Goal: Information Seeking & Learning: Find specific fact

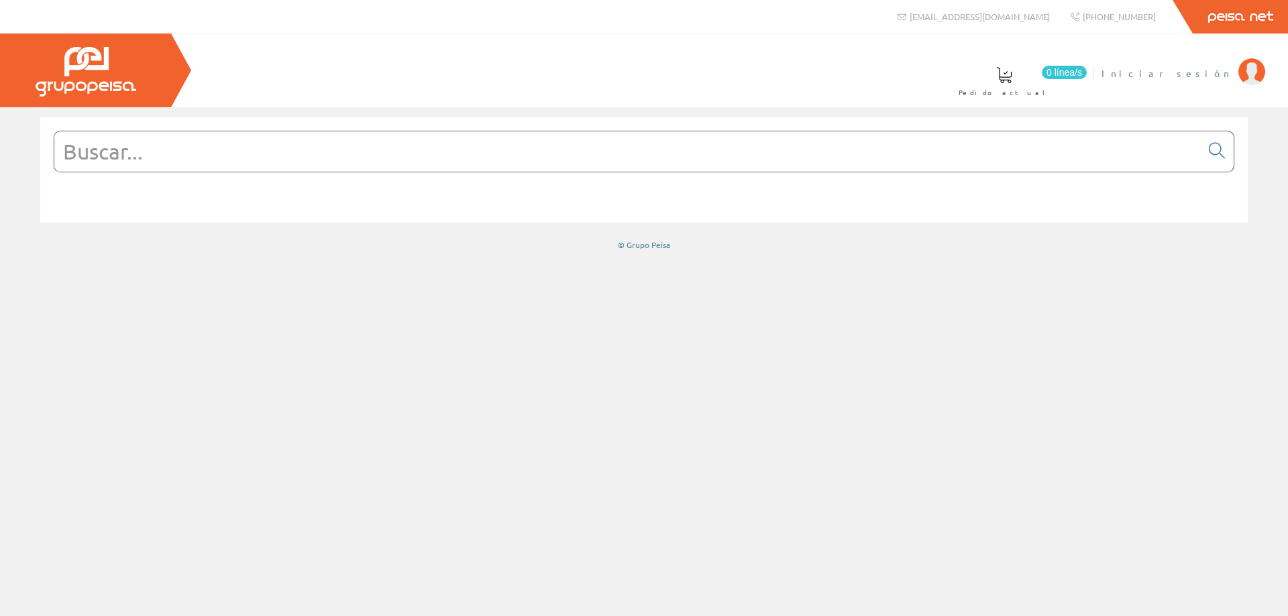
click at [1215, 73] on span "Iniciar sesión" at bounding box center [1166, 72] width 130 height 13
click at [526, 158] on input "text" at bounding box center [627, 151] width 1146 height 40
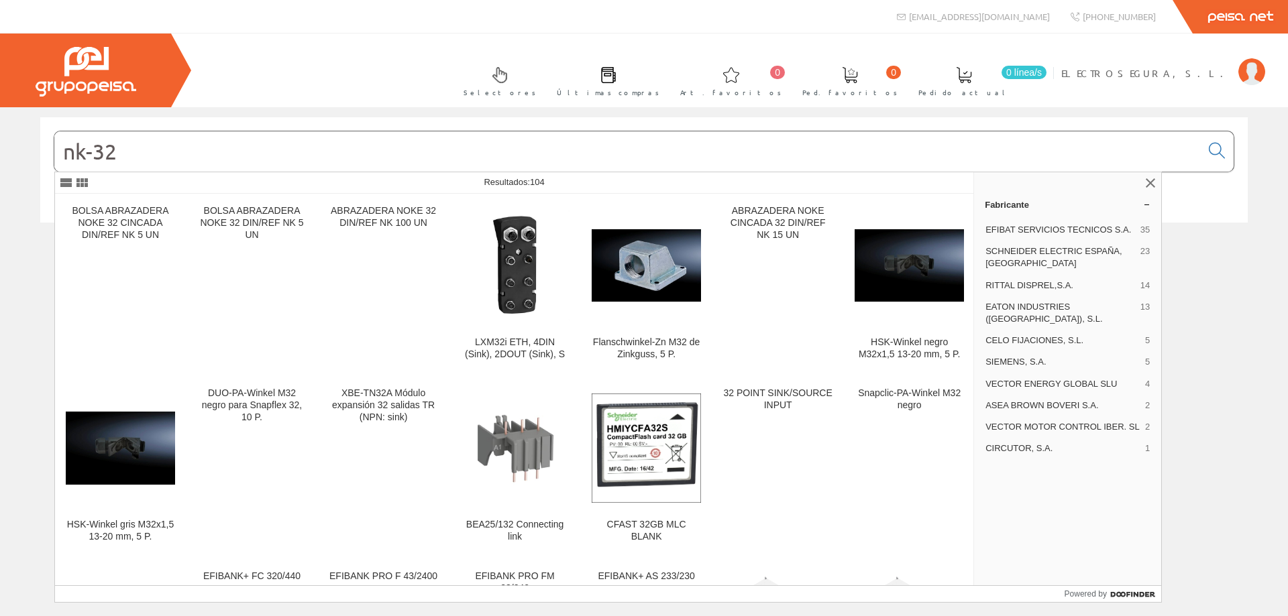
type input "nk-32"
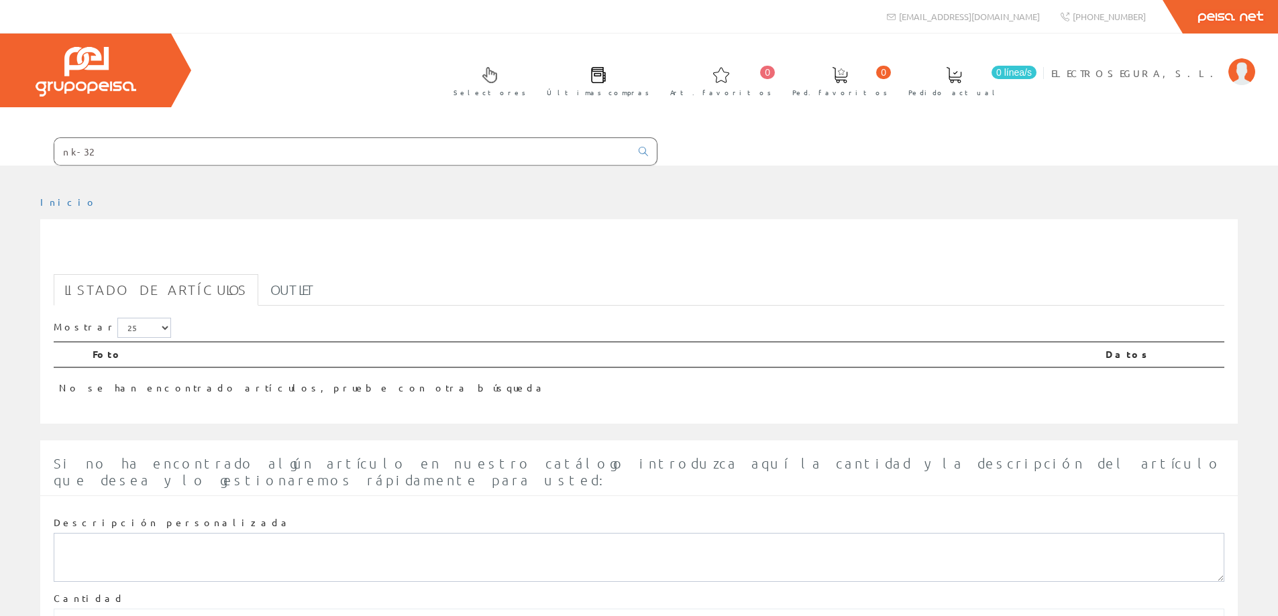
click at [77, 155] on input "nk-32" at bounding box center [342, 151] width 576 height 27
type input "nk32"
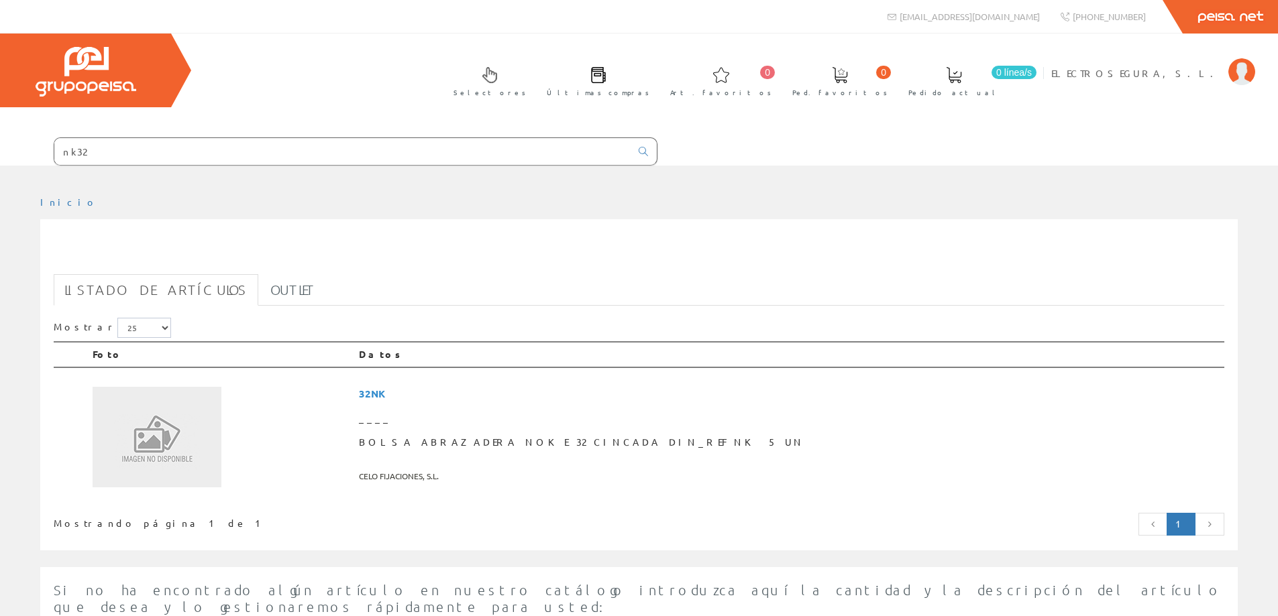
click at [150, 252] on h1 "nk32" at bounding box center [639, 254] width 1170 height 27
click at [504, 392] on span "32NK" at bounding box center [789, 394] width 860 height 25
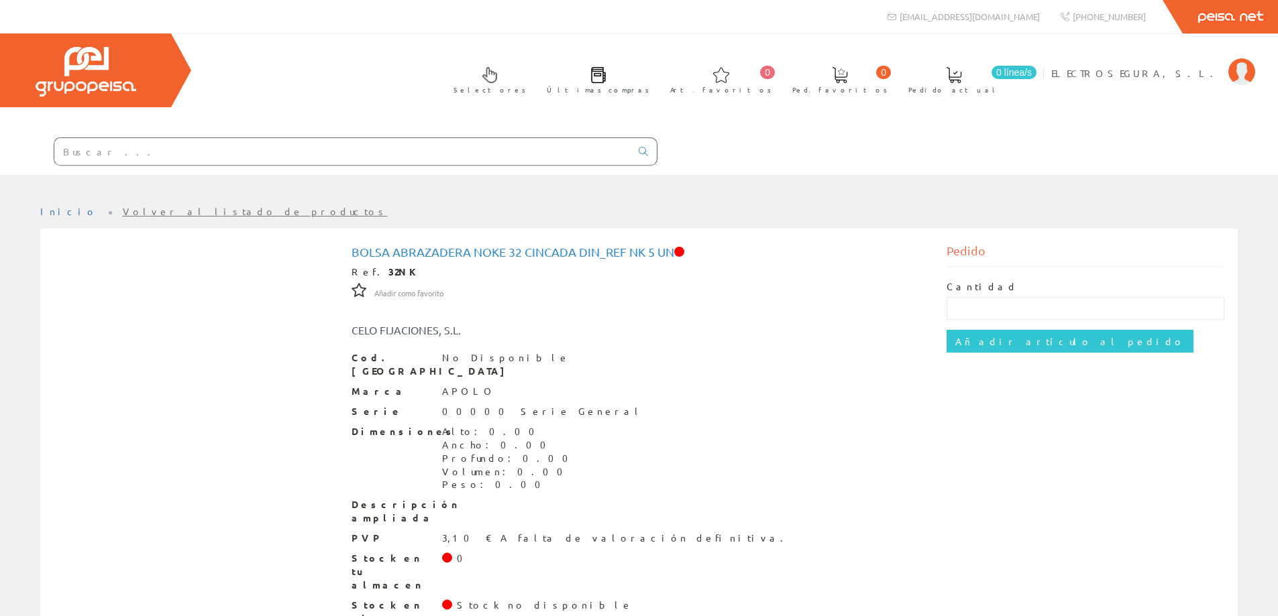
click at [76, 154] on input "text" at bounding box center [342, 151] width 576 height 27
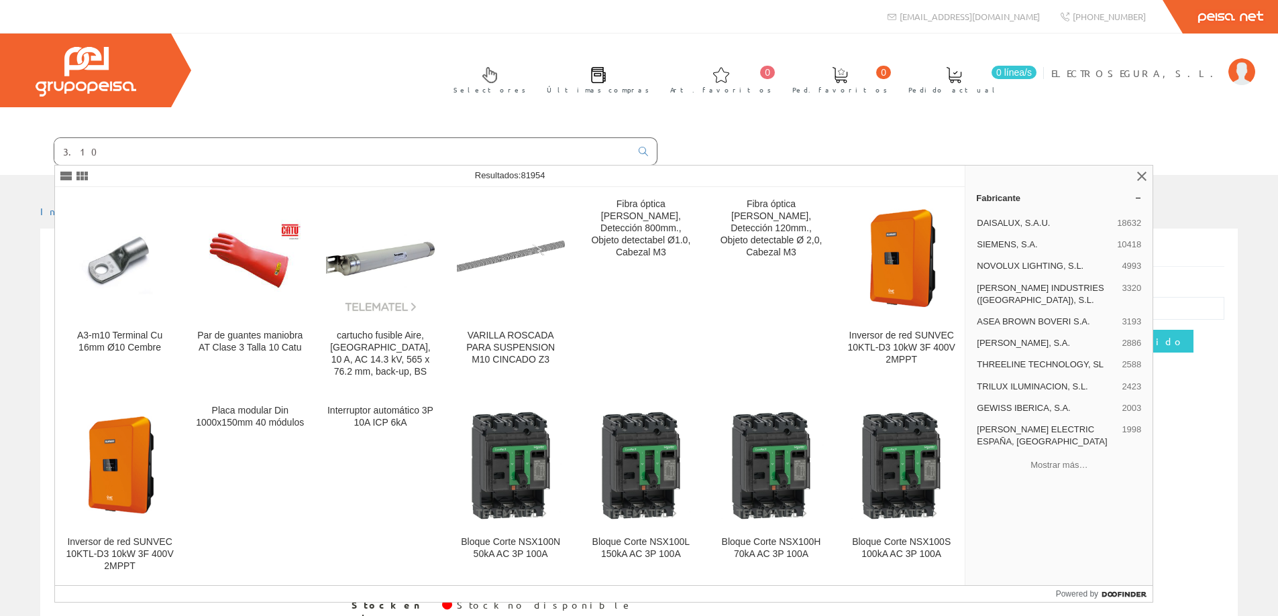
drag, startPoint x: 76, startPoint y: 153, endPoint x: 11, endPoint y: 147, distance: 66.0
click at [11, 147] on form "3.10" at bounding box center [328, 152] width 657 height 28
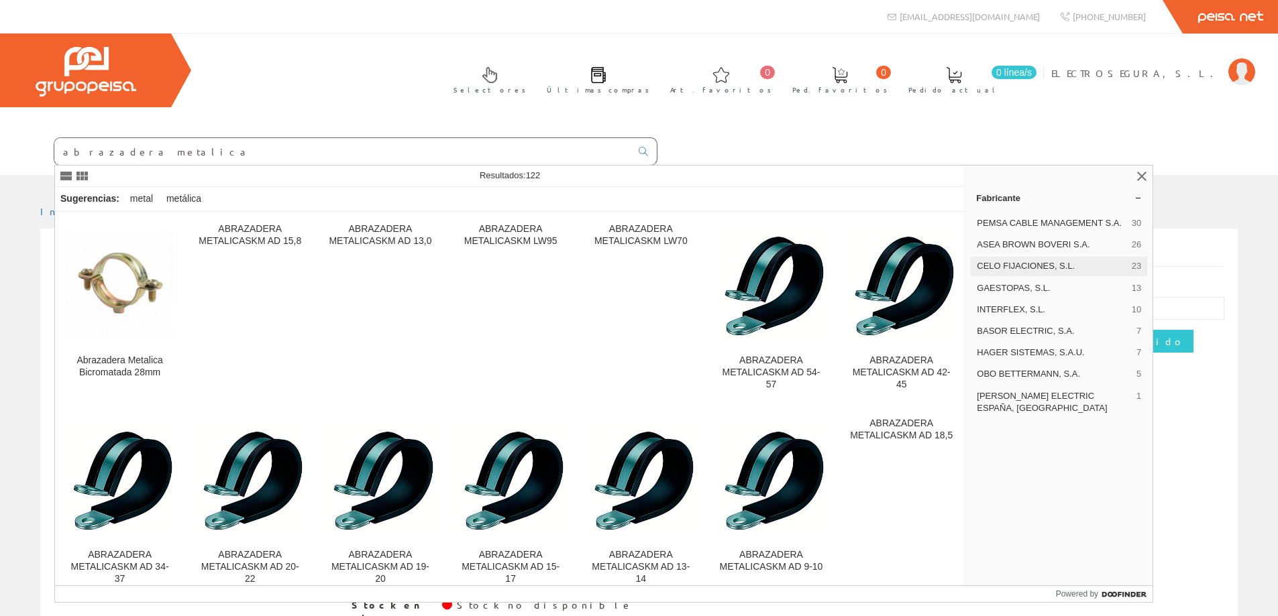
type input "abrazadera metalica"
click at [1039, 264] on span "CELO FIJACIONES, S.L." at bounding box center [1052, 266] width 150 height 12
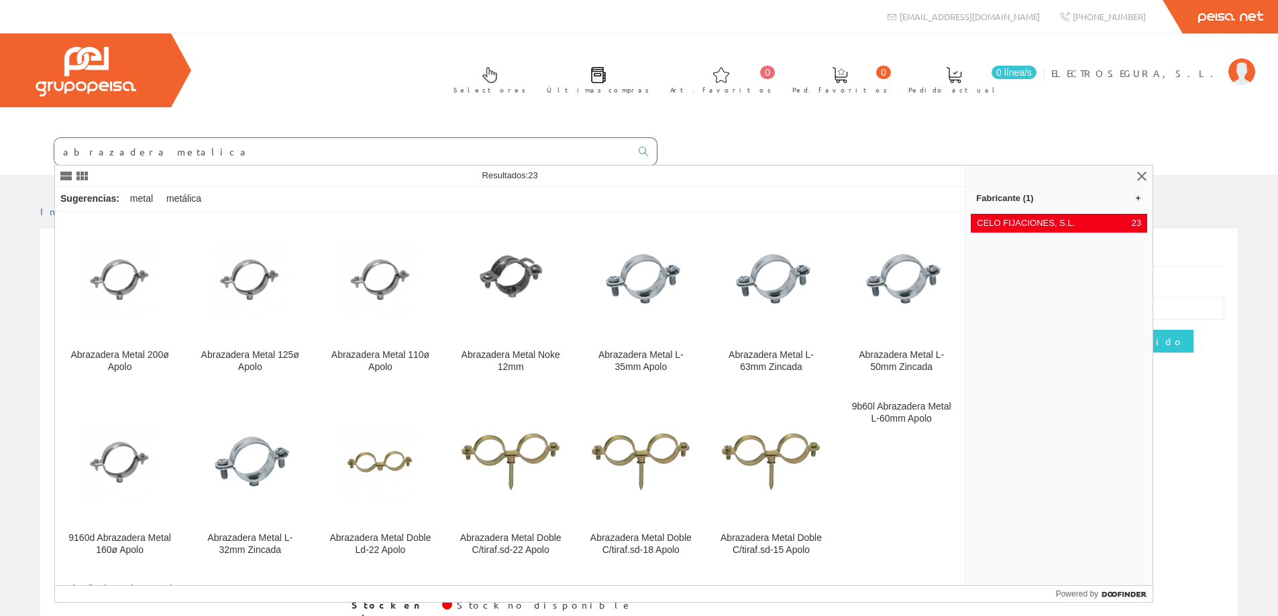
scroll to position [268, 0]
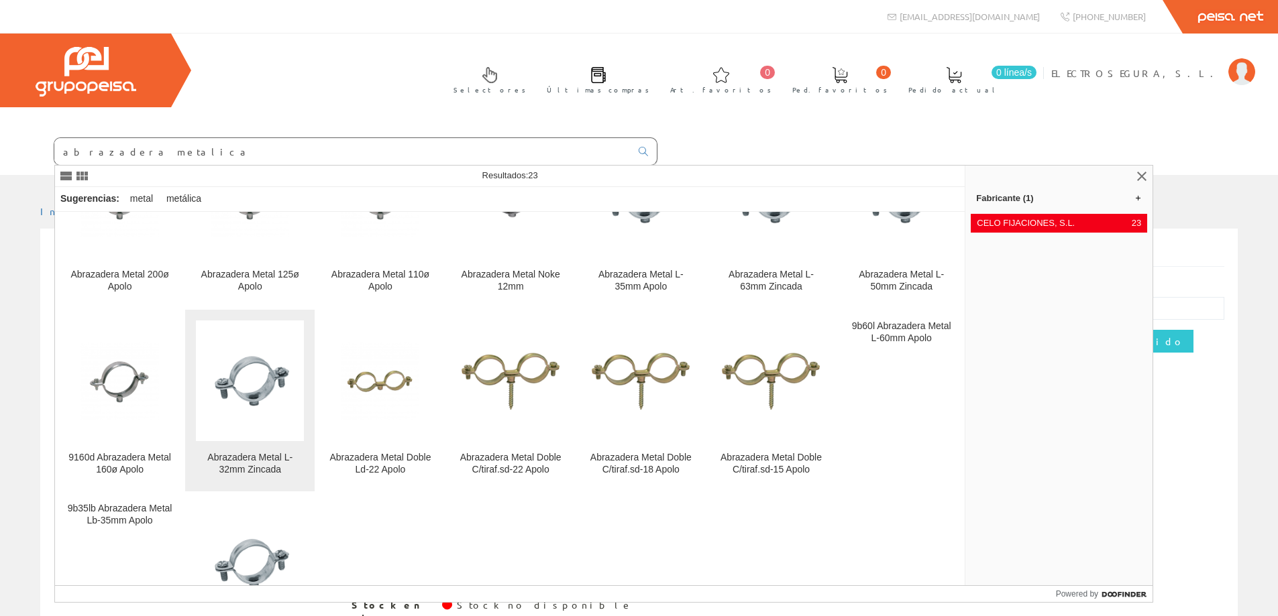
click at [256, 420] on img at bounding box center [250, 381] width 108 height 108
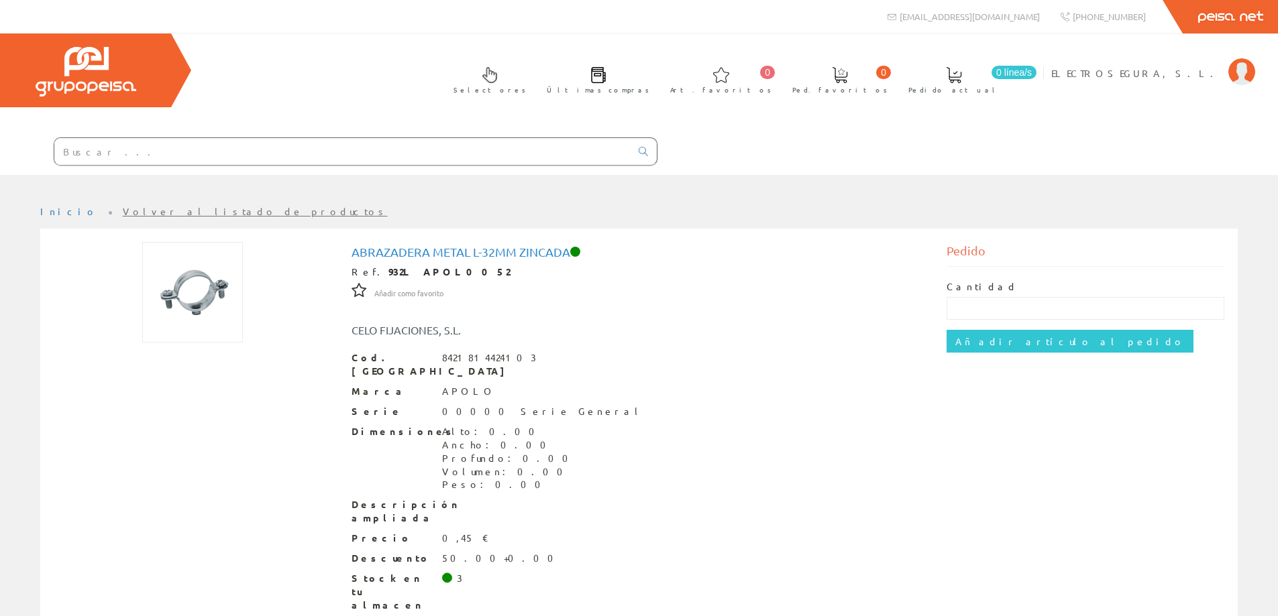
scroll to position [47, 0]
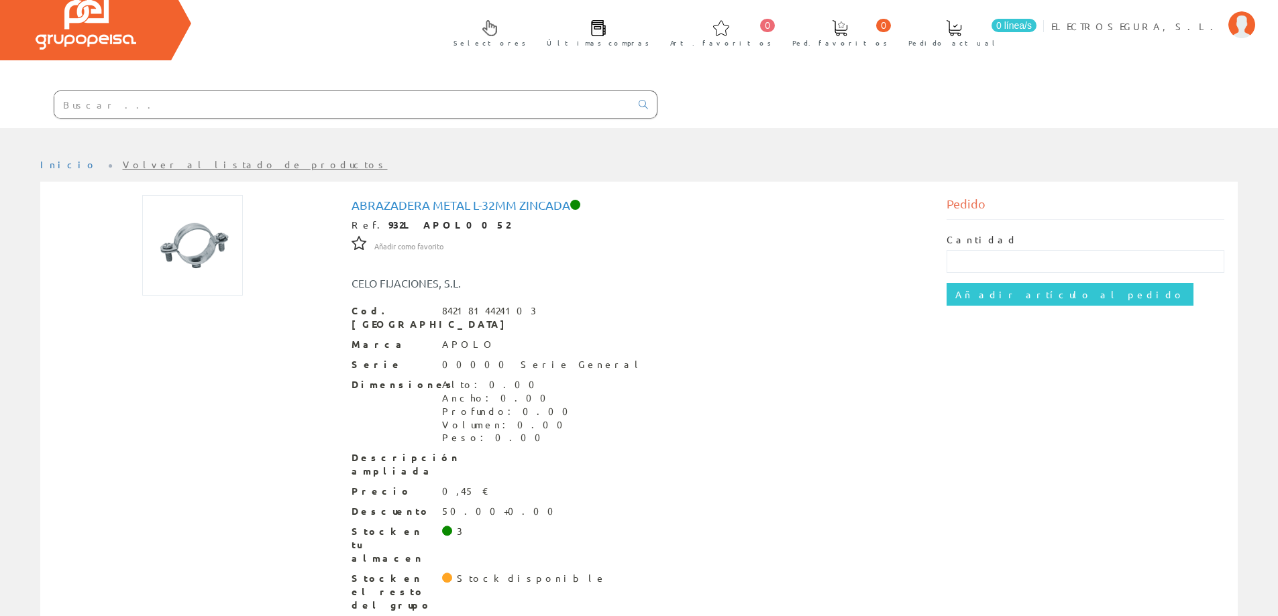
click at [203, 106] on input "text" at bounding box center [342, 104] width 576 height 27
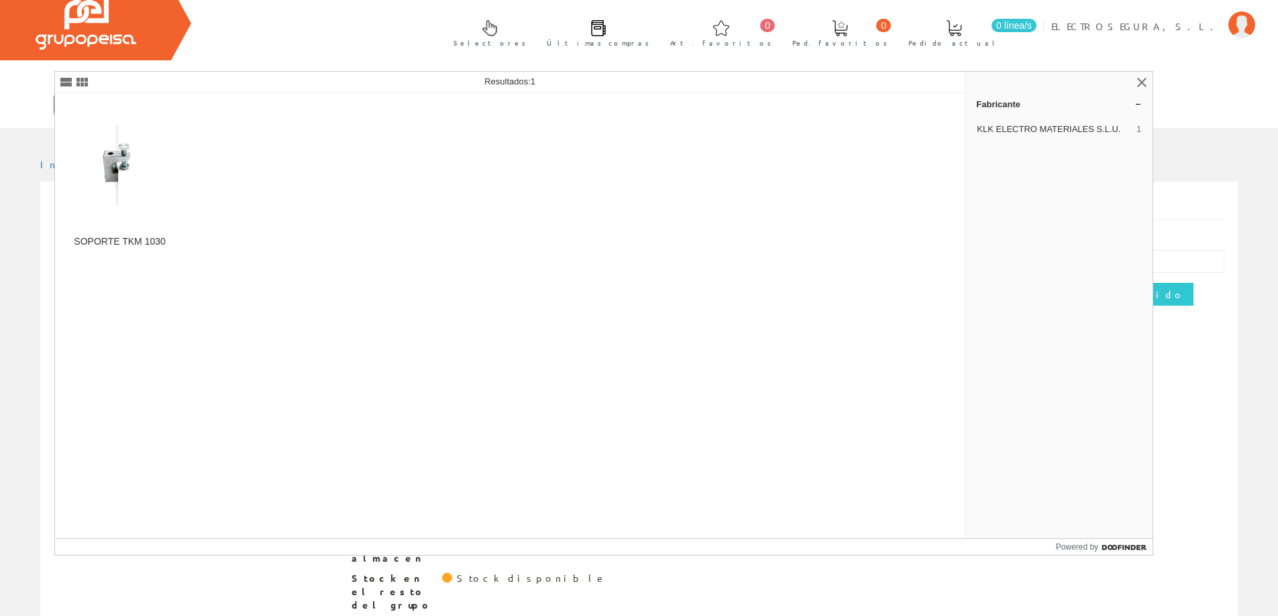
type input "tkm1030"
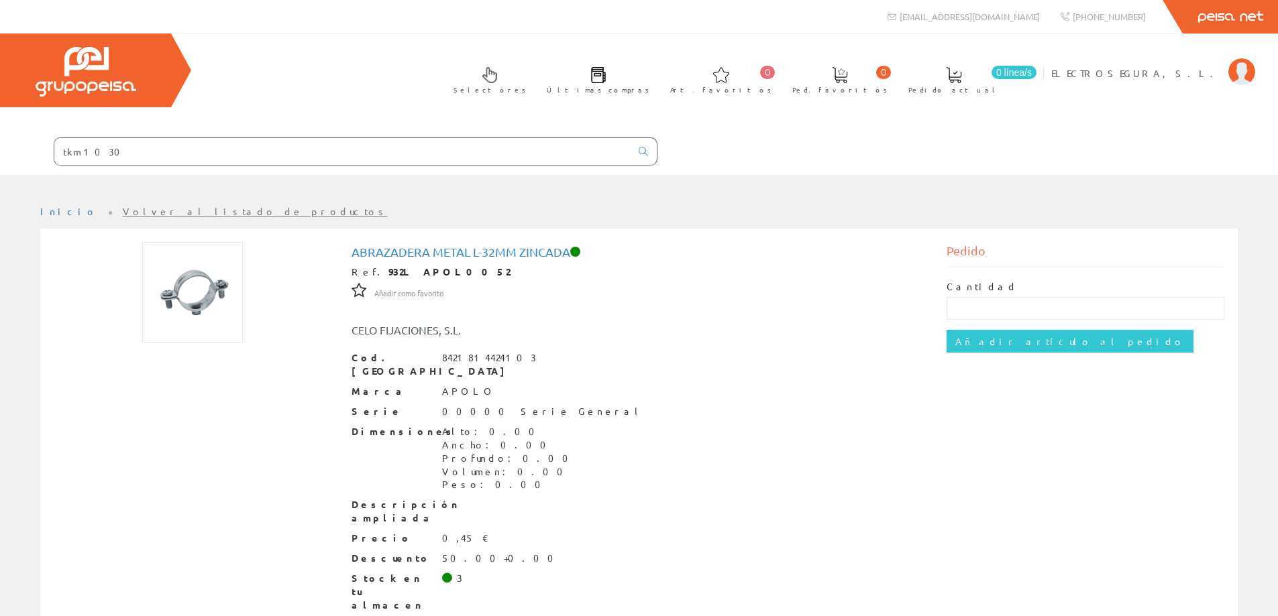
scroll to position [47, 0]
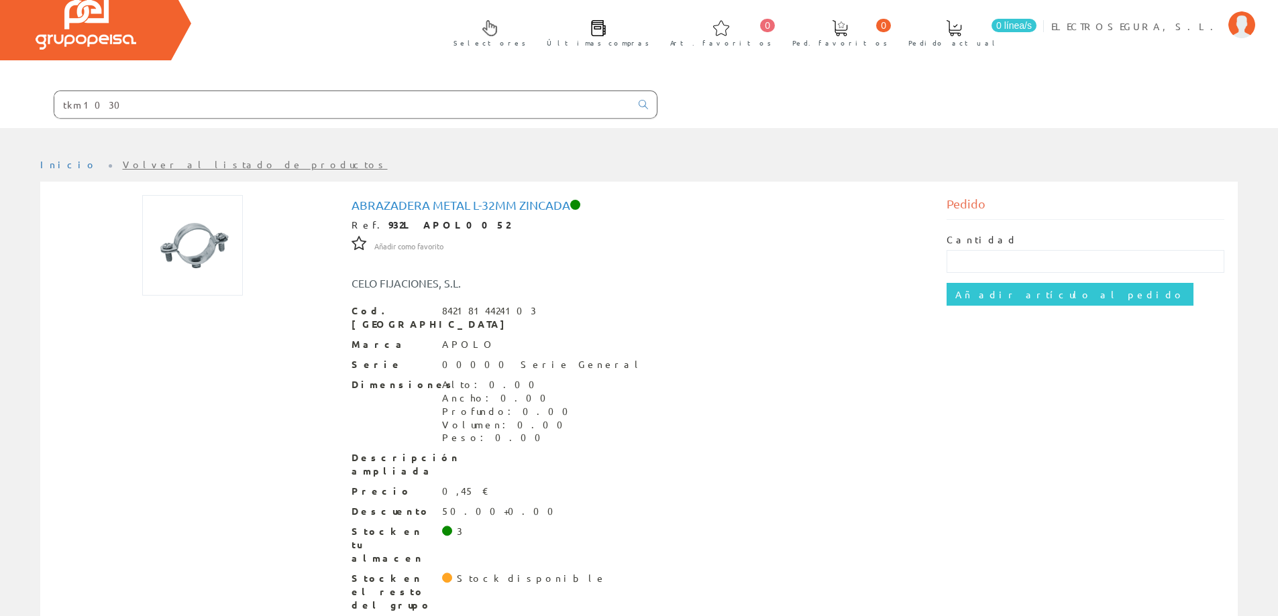
drag, startPoint x: 127, startPoint y: 107, endPoint x: 25, endPoint y: 98, distance: 101.7
click at [26, 98] on form "tkm1030" at bounding box center [328, 105] width 657 height 28
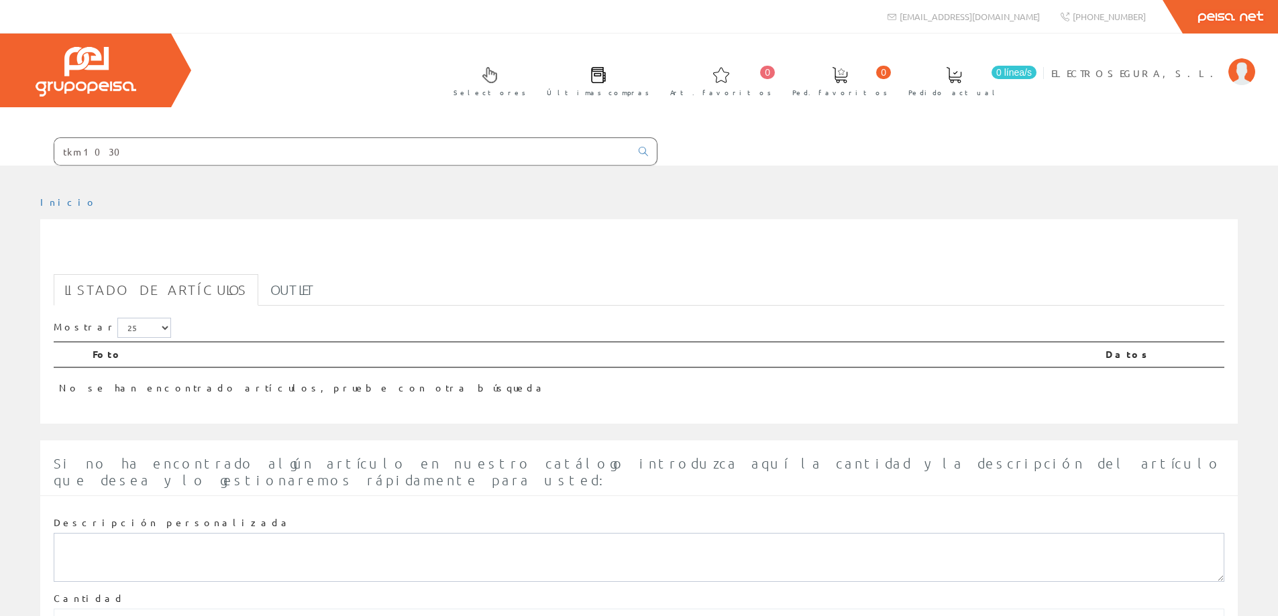
click at [129, 155] on input "tkm1030" at bounding box center [342, 151] width 576 height 27
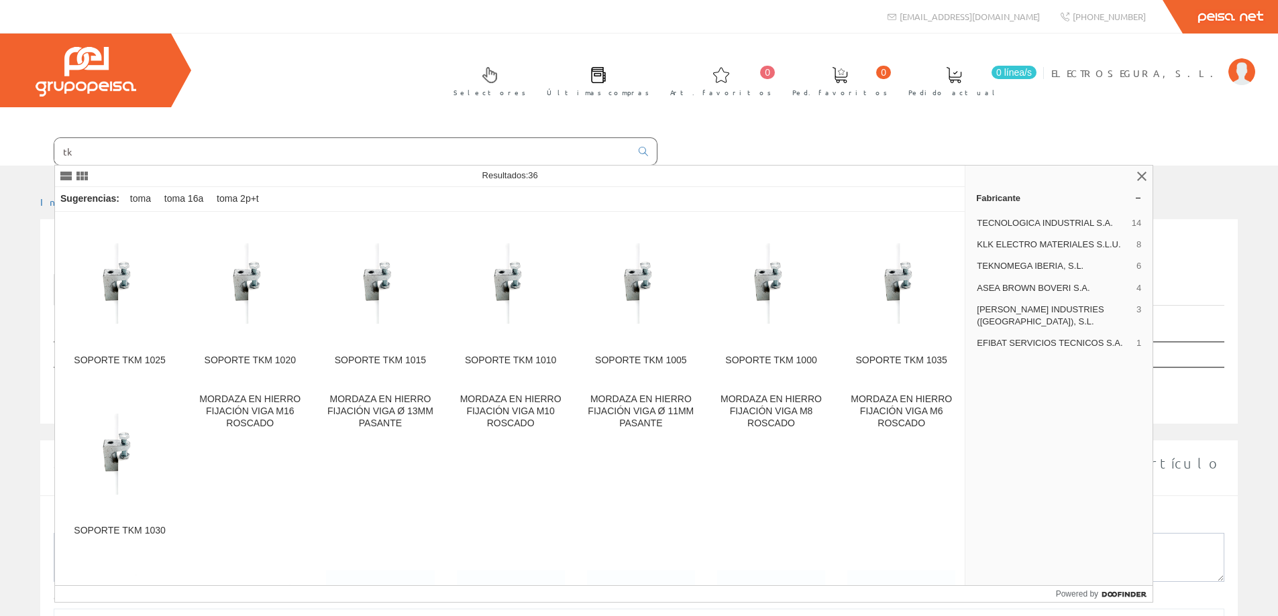
type input "t"
type input "tkm"
click at [115, 475] on img at bounding box center [120, 454] width 108 height 81
